Goal: Information Seeking & Learning: Learn about a topic

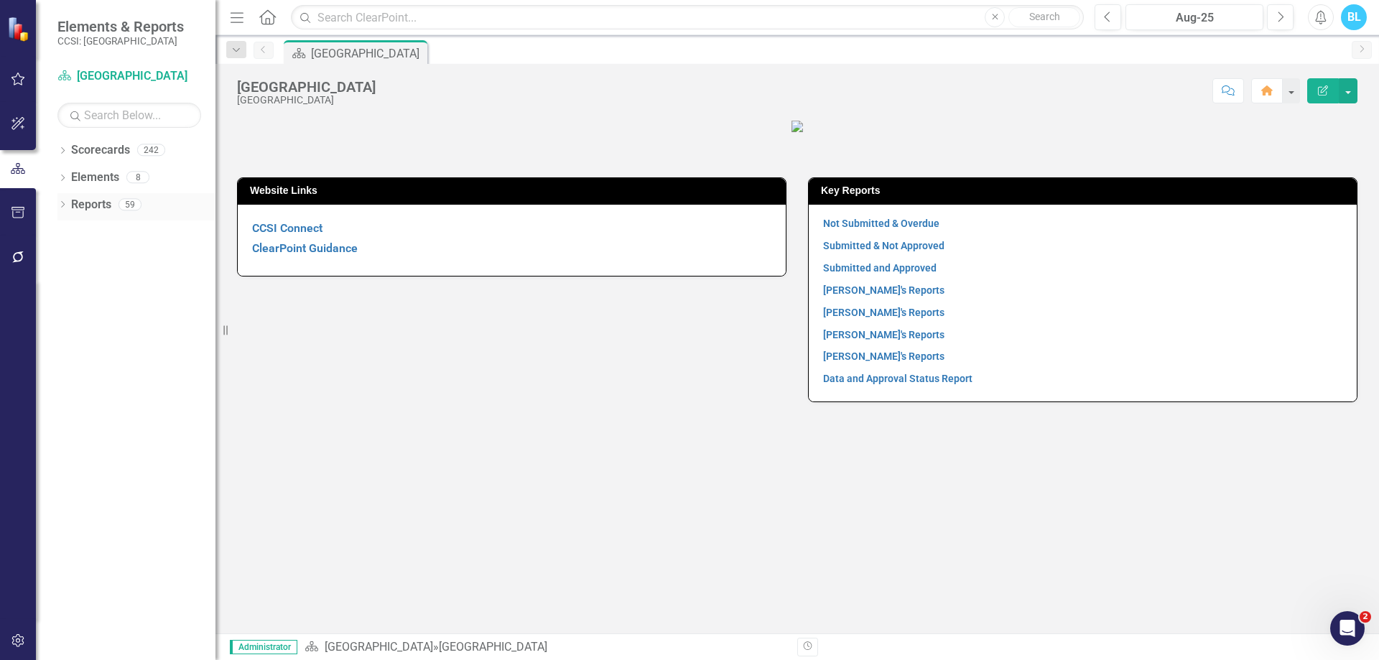
click at [62, 205] on icon "Dropdown" at bounding box center [62, 206] width 10 height 8
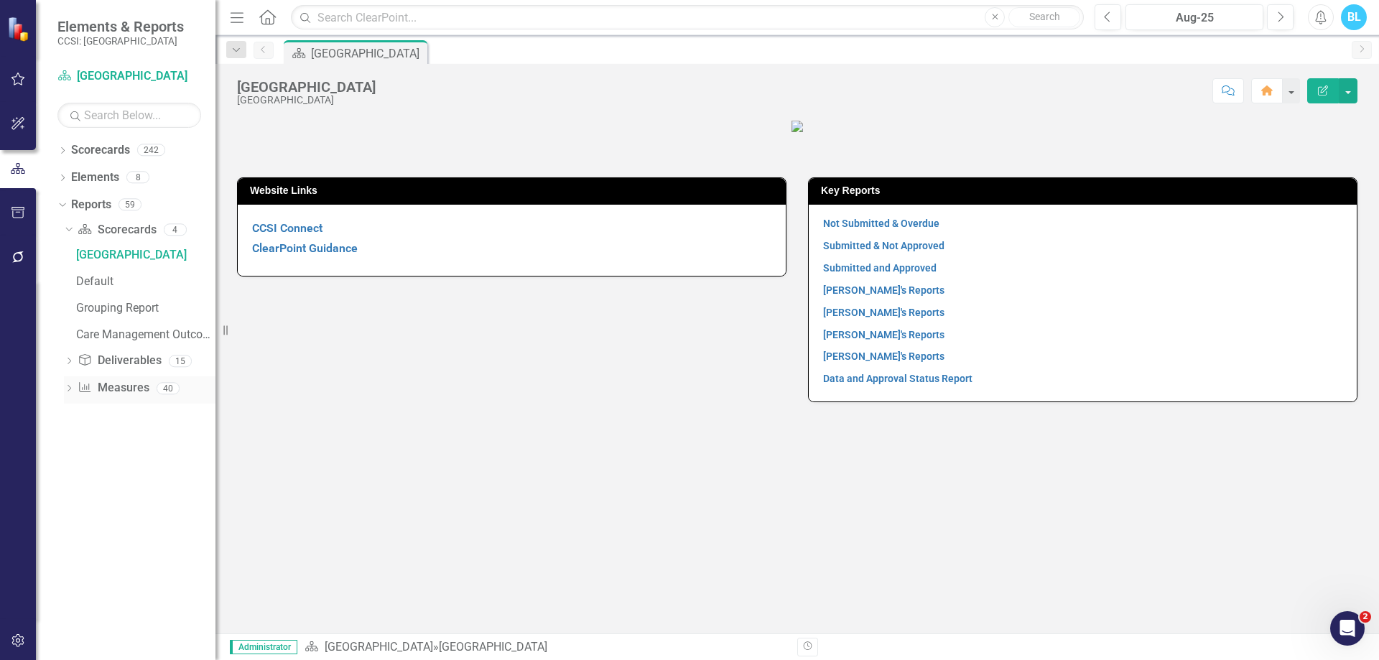
click at [65, 386] on icon "Dropdown" at bounding box center [69, 390] width 10 height 8
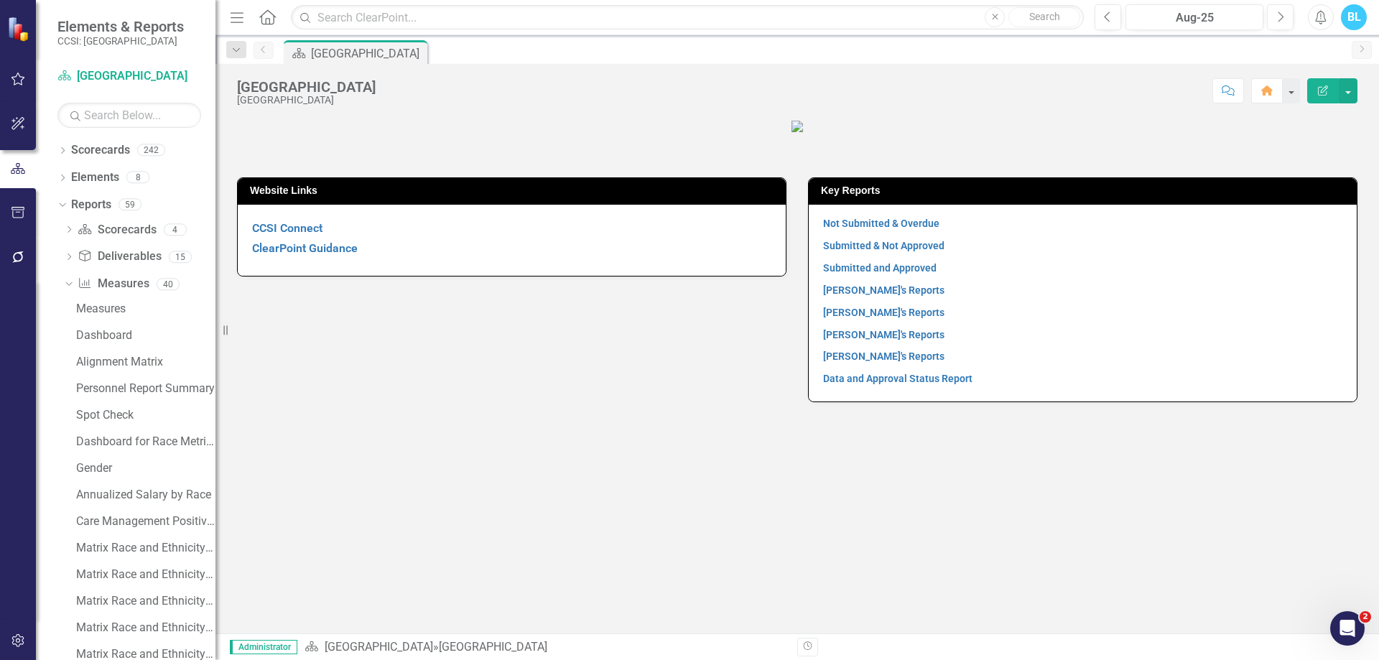
click at [65, 253] on div "Dropdown" at bounding box center [69, 259] width 10 height 12
click at [113, 275] on div "[PERSON_NAME]'s Reports" at bounding box center [145, 281] width 139 height 13
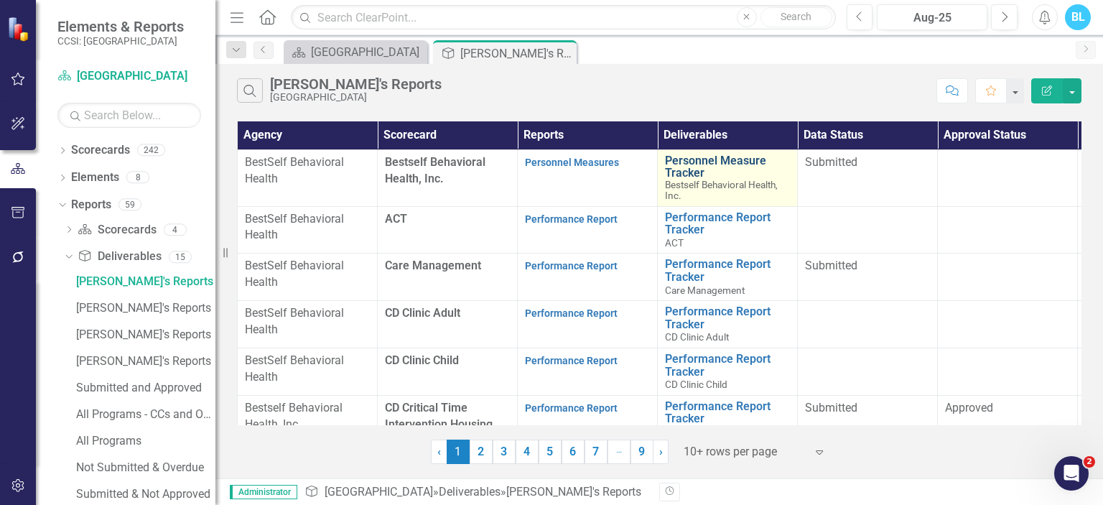
click at [698, 169] on link "Personnel Measure Tracker" at bounding box center [727, 166] width 125 height 25
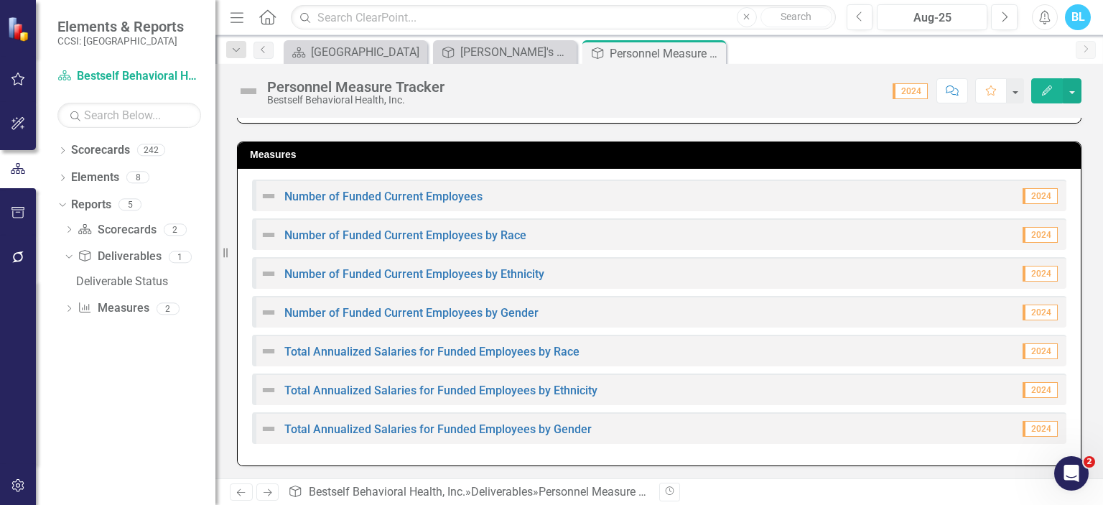
scroll to position [415, 0]
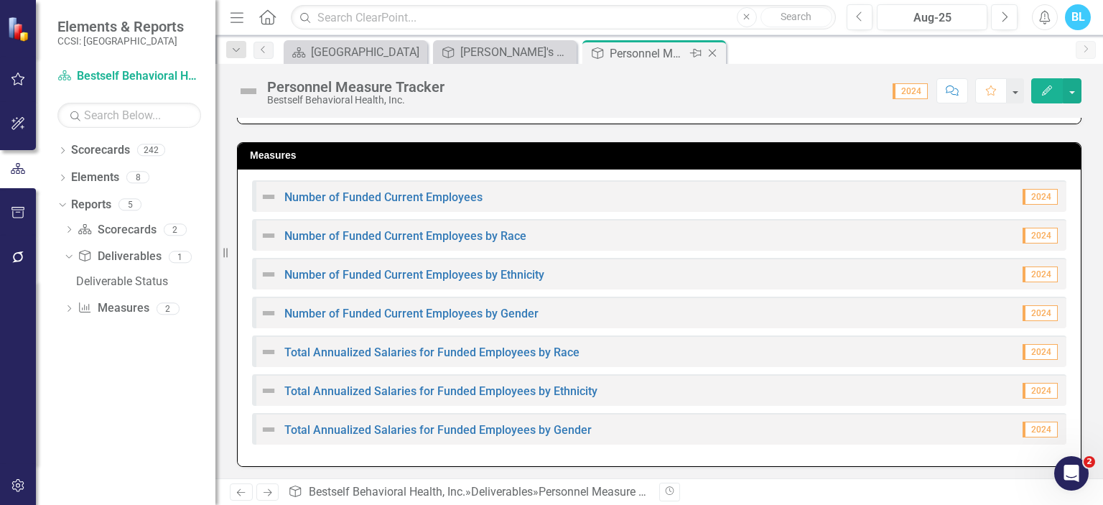
click at [714, 53] on icon "Close" at bounding box center [712, 52] width 14 height 11
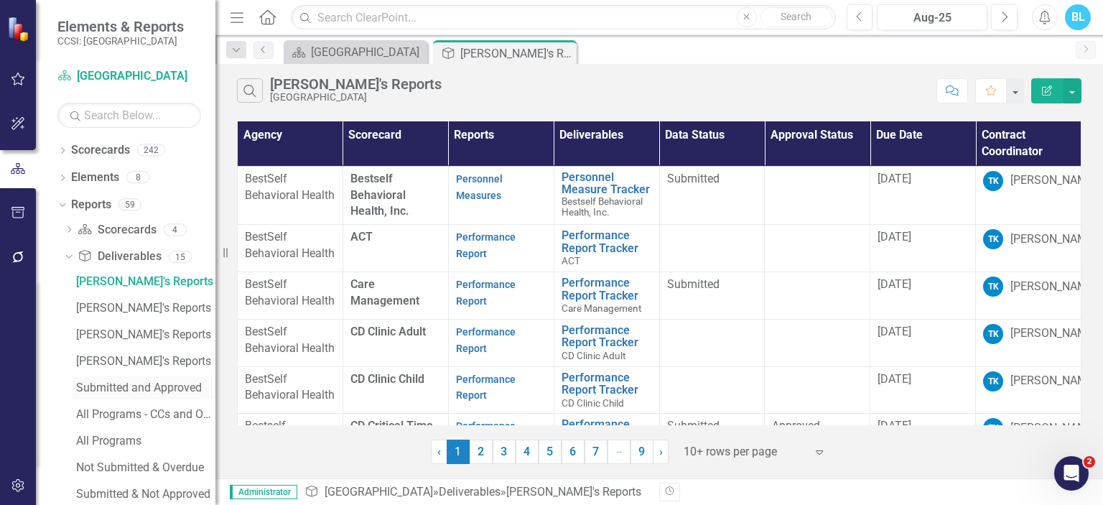
click at [118, 393] on div "Submitted and Approved" at bounding box center [145, 387] width 139 height 13
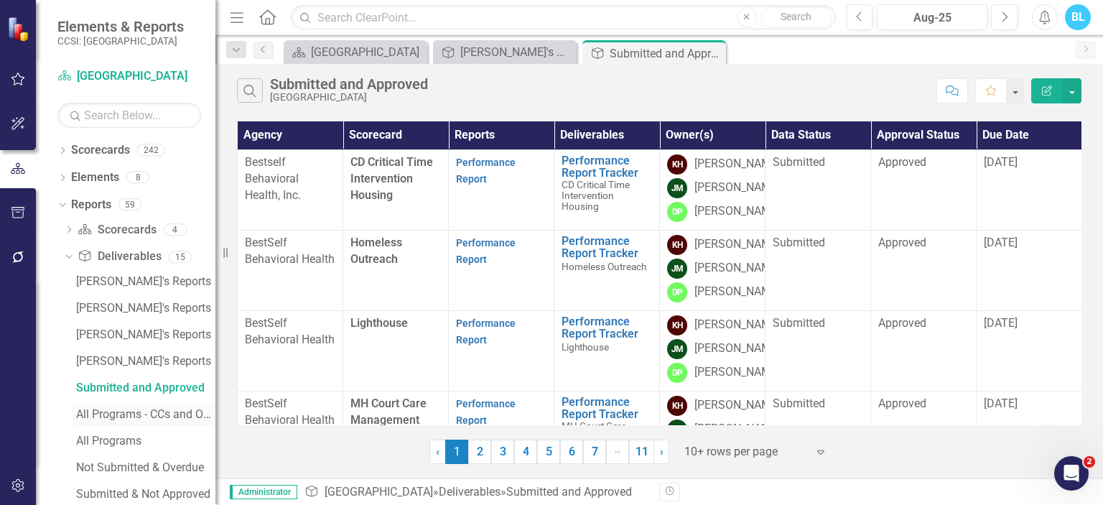
click at [152, 415] on div "All Programs - CCs and Owners" at bounding box center [145, 414] width 139 height 13
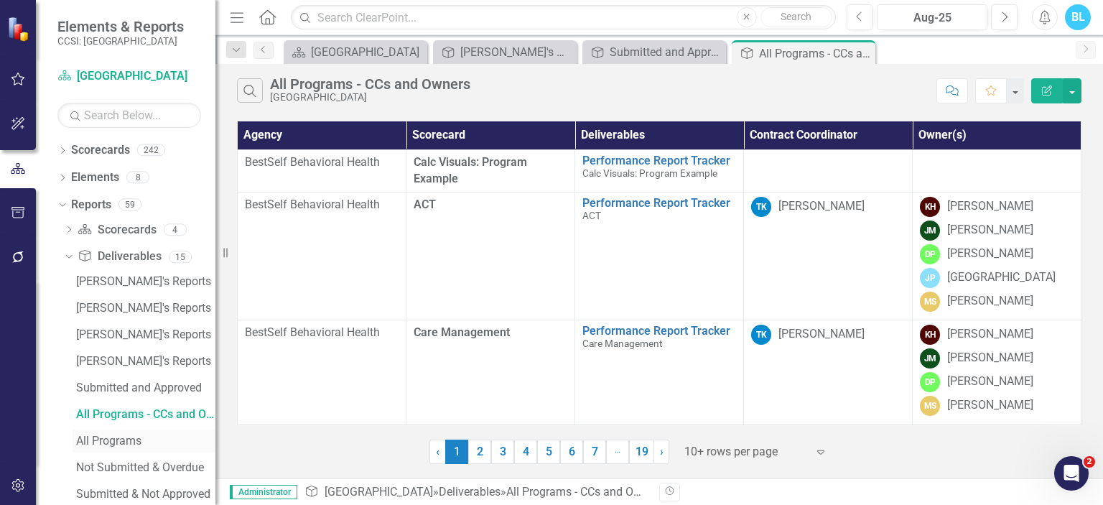
click at [121, 442] on div "All Programs" at bounding box center [145, 441] width 139 height 13
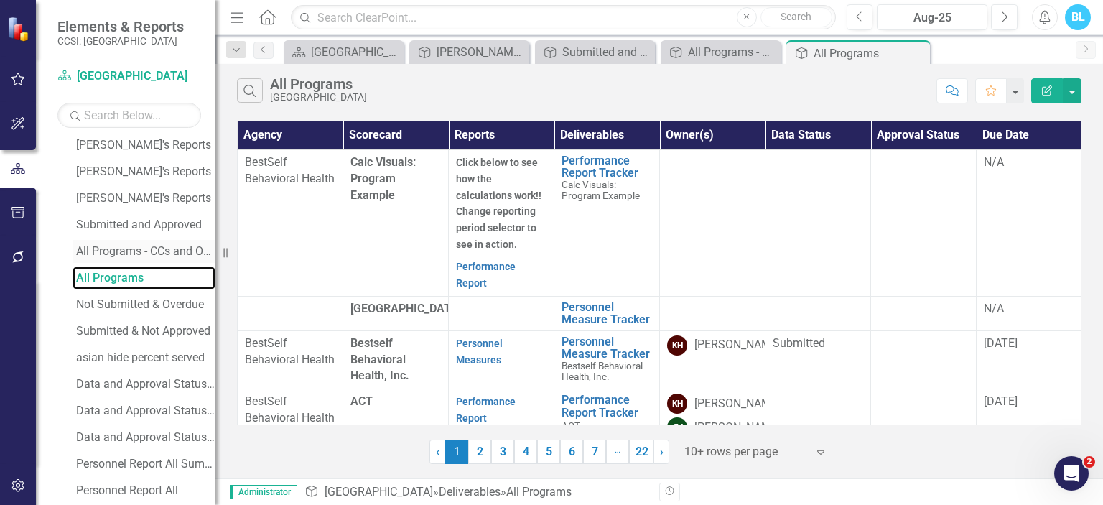
scroll to position [164, 0]
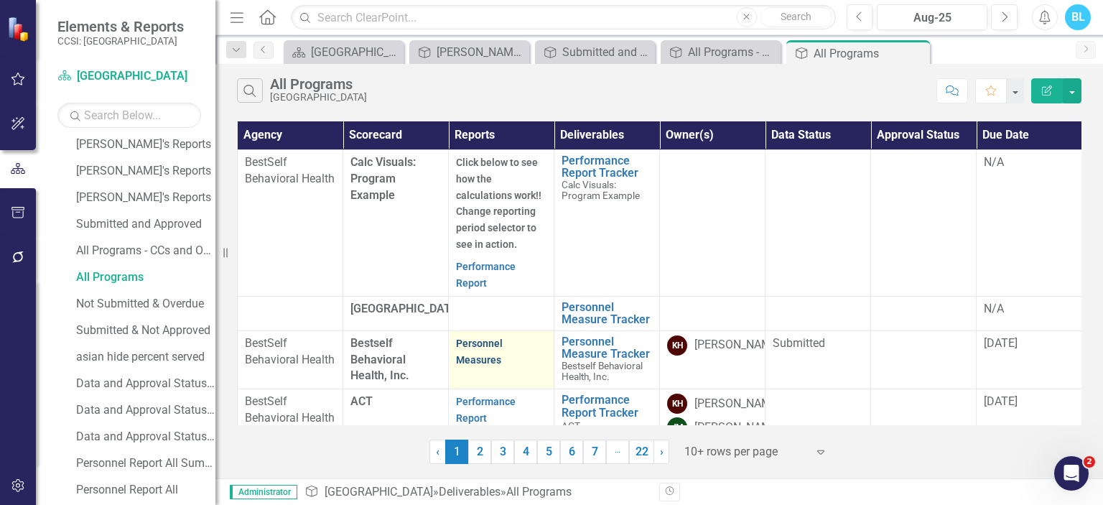
click at [481, 355] on link "Personnel Measures" at bounding box center [479, 352] width 47 height 28
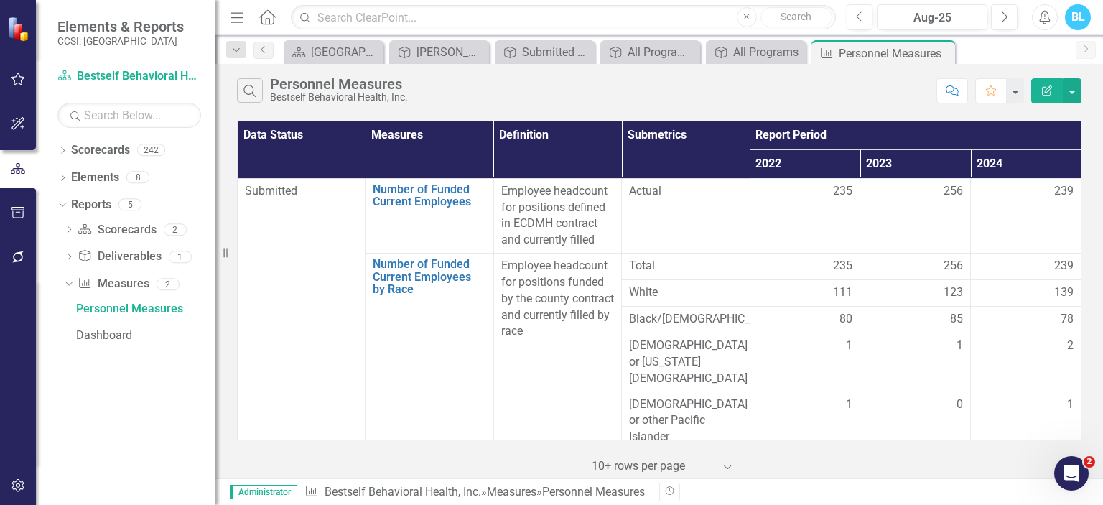
click at [682, 264] on span "Total" at bounding box center [685, 266] width 113 height 17
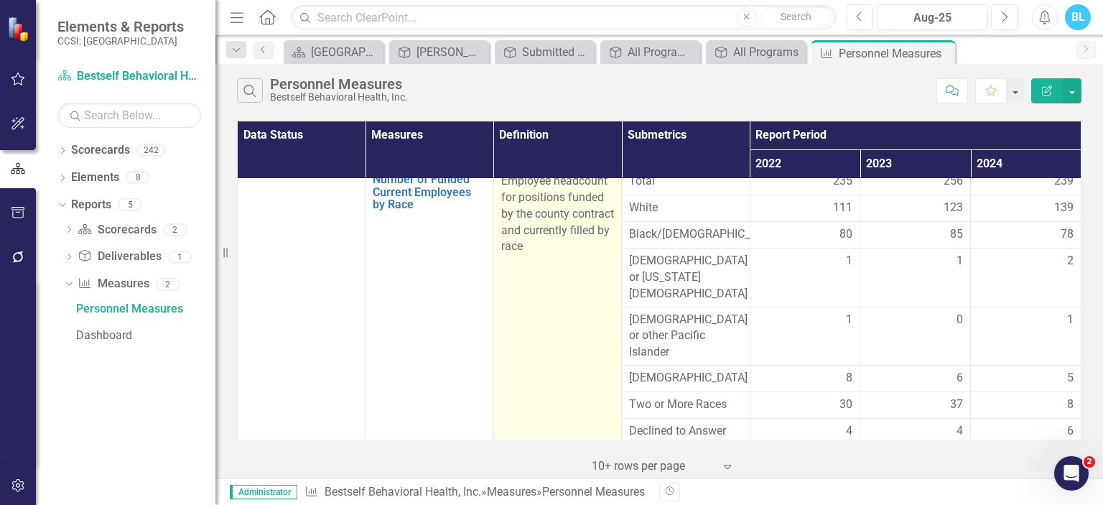
scroll to position [83, 0]
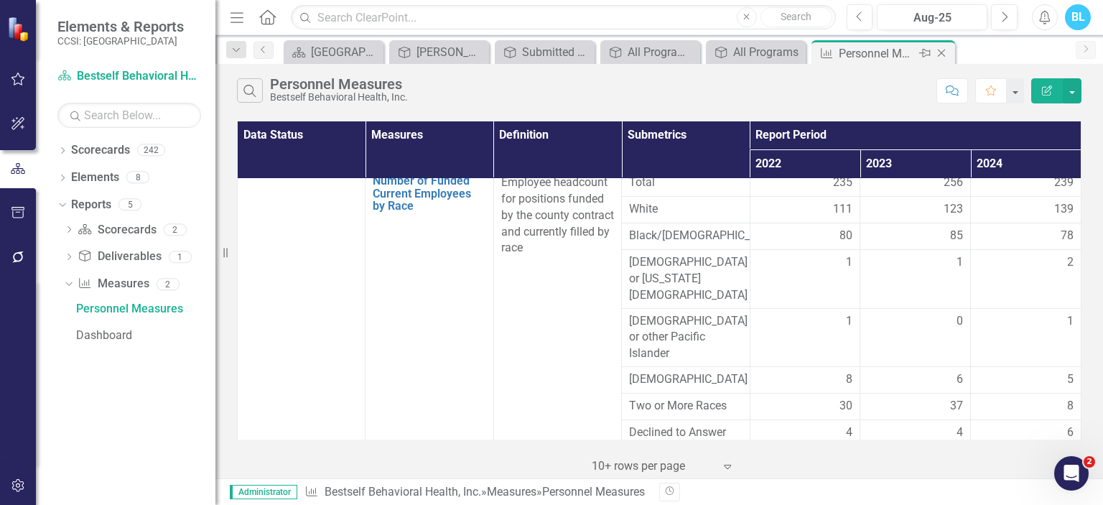
click at [942, 47] on icon "Close" at bounding box center [942, 52] width 14 height 11
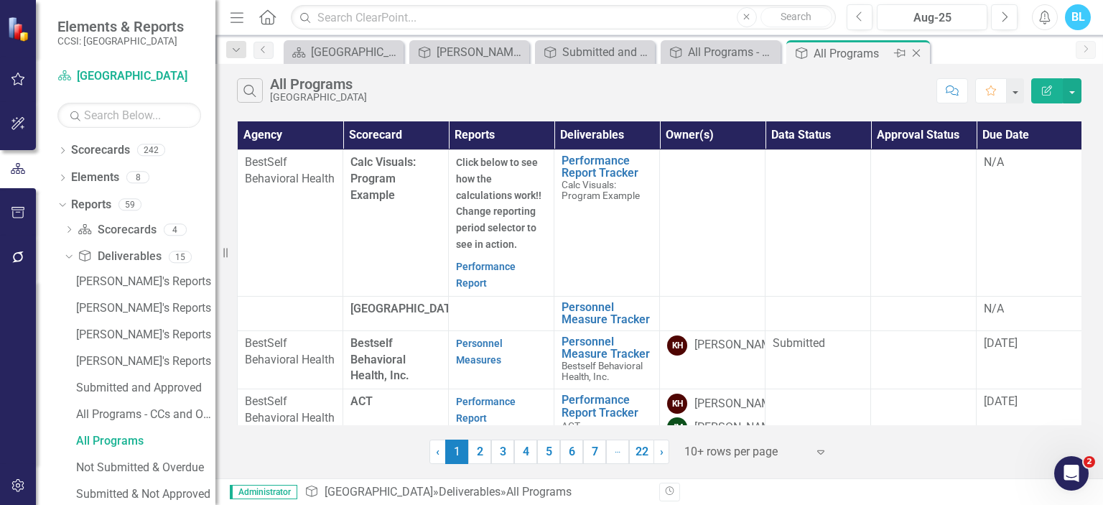
click at [921, 54] on icon "Close" at bounding box center [916, 52] width 14 height 11
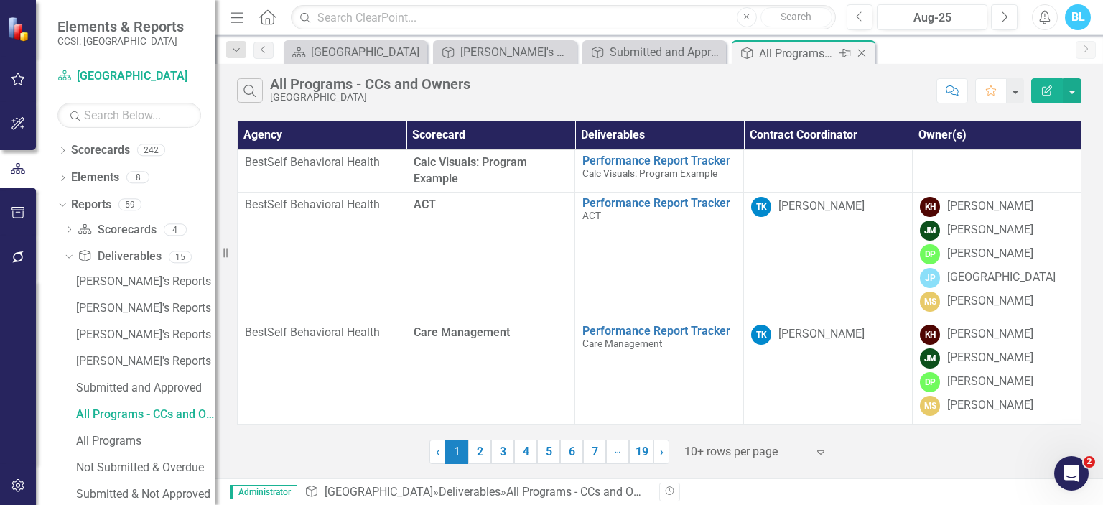
click at [866, 54] on icon "Close" at bounding box center [862, 52] width 14 height 11
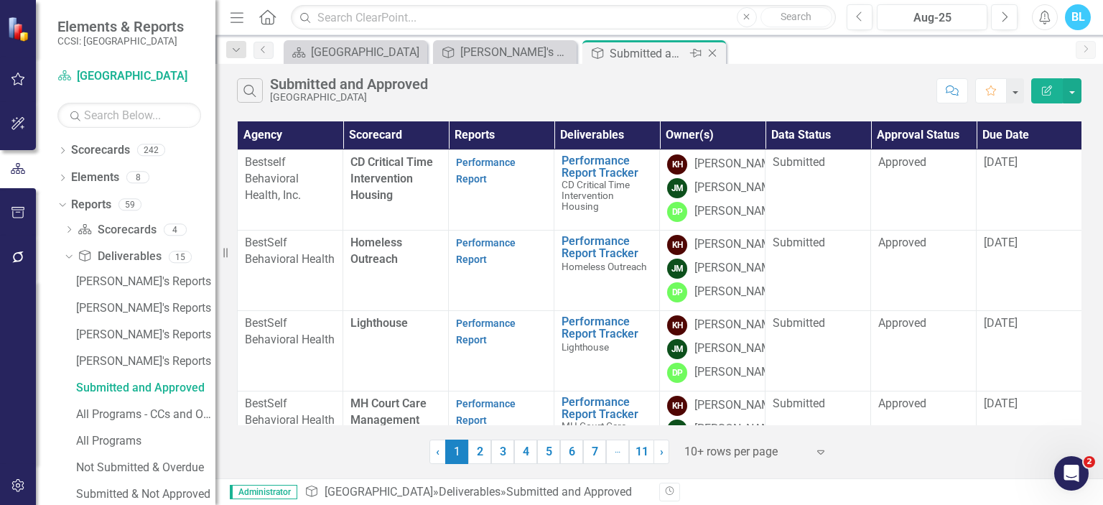
click at [712, 53] on icon at bounding box center [713, 54] width 8 height 8
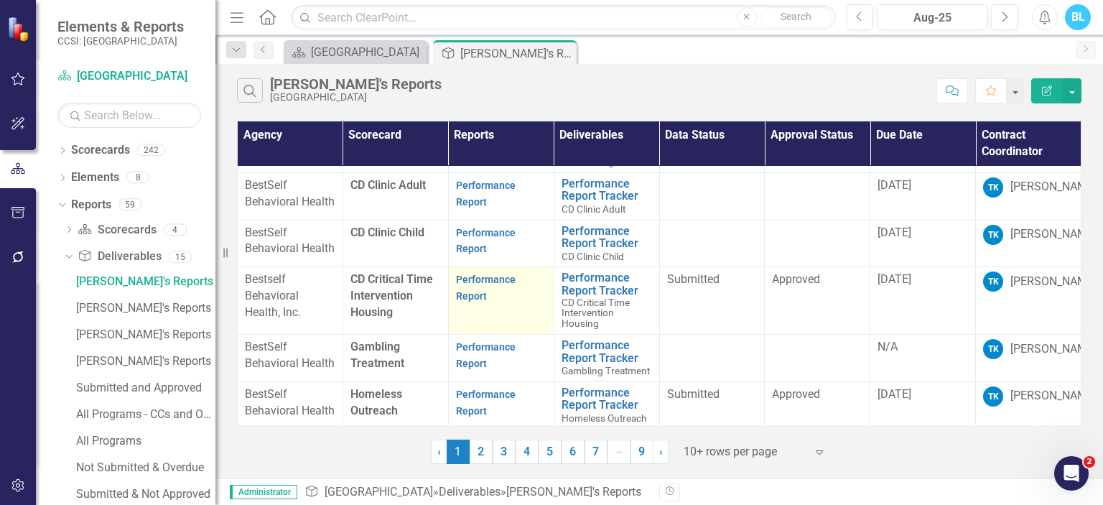
scroll to position [195, 0]
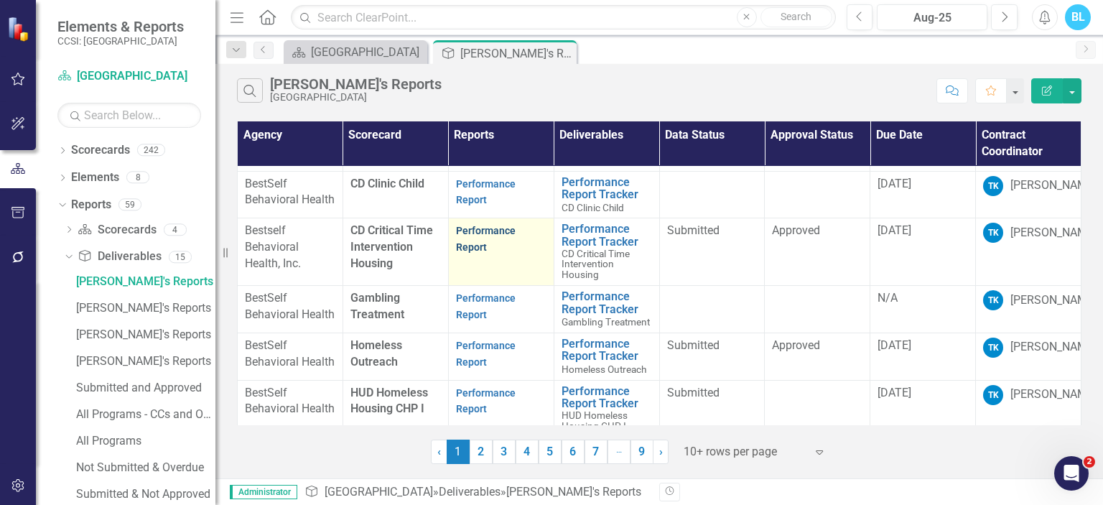
click at [459, 253] on link "Performance Report" at bounding box center [486, 239] width 60 height 28
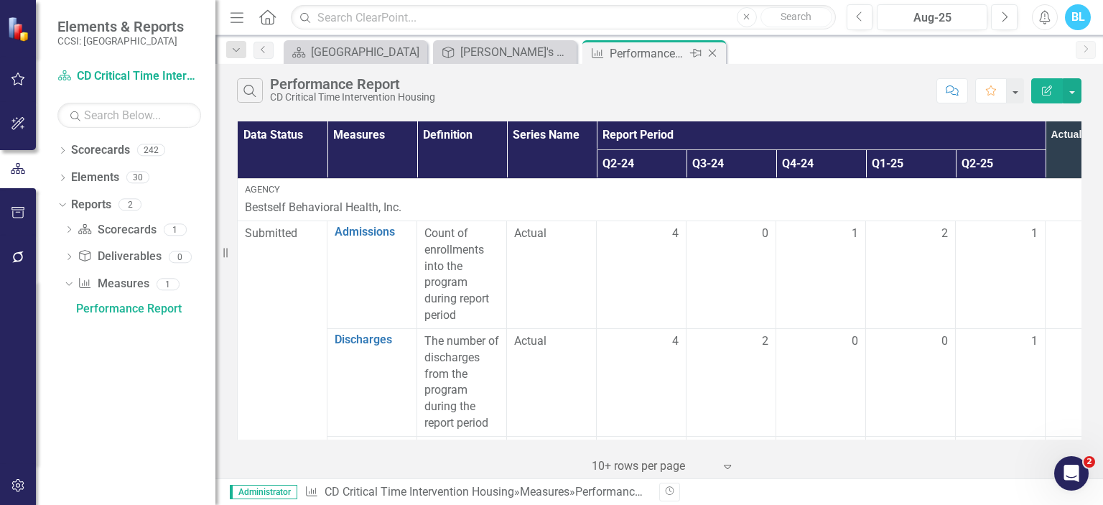
click at [715, 51] on icon "Close" at bounding box center [712, 52] width 14 height 11
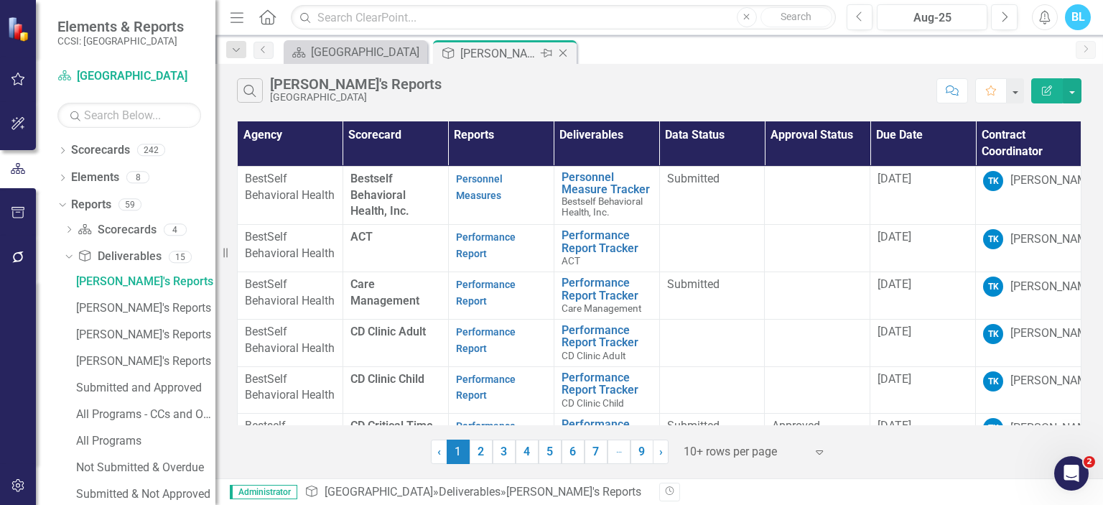
click at [565, 50] on icon at bounding box center [564, 54] width 8 height 8
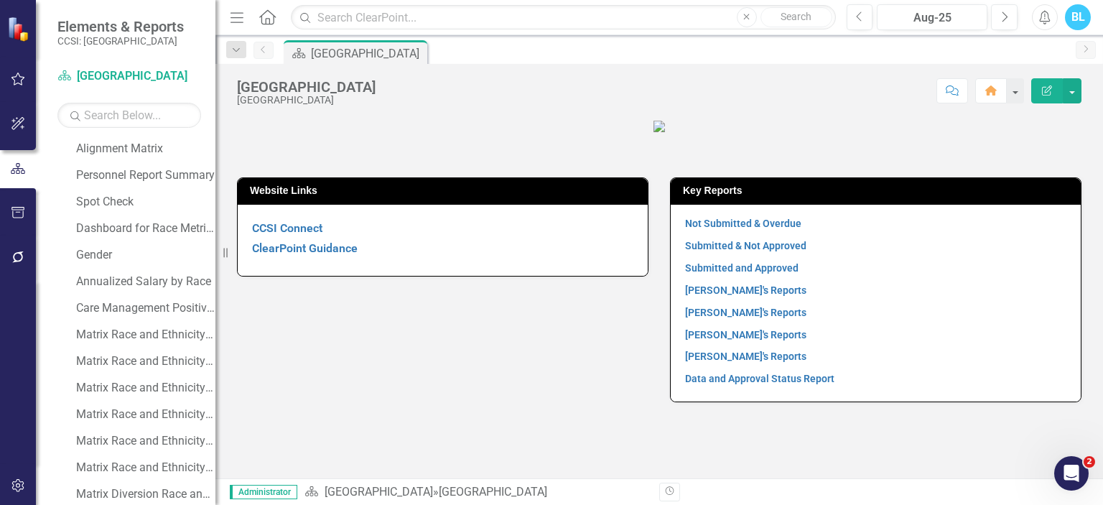
scroll to position [715, 0]
click at [137, 233] on div "Dashboard for Race Metrics" at bounding box center [145, 227] width 139 height 13
